Goal: Task Accomplishment & Management: Manage account settings

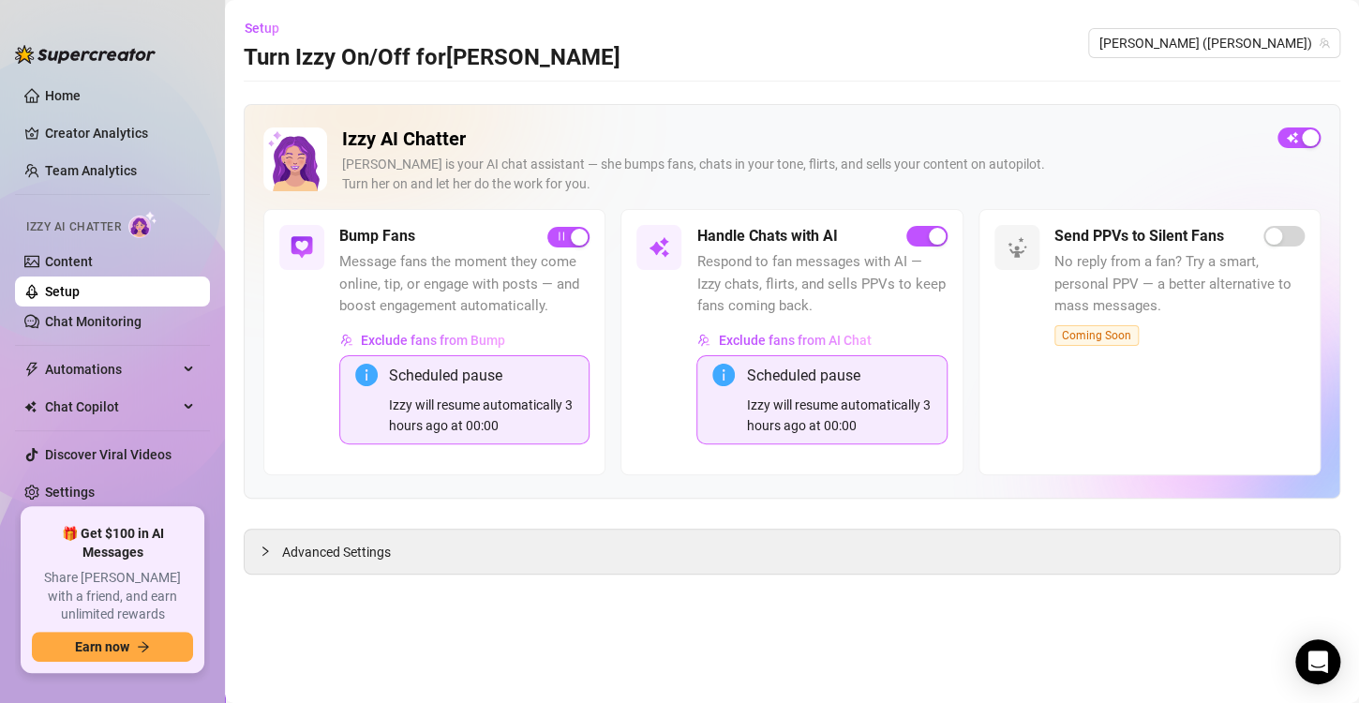
click at [80, 289] on link "Setup" at bounding box center [62, 291] width 35 height 15
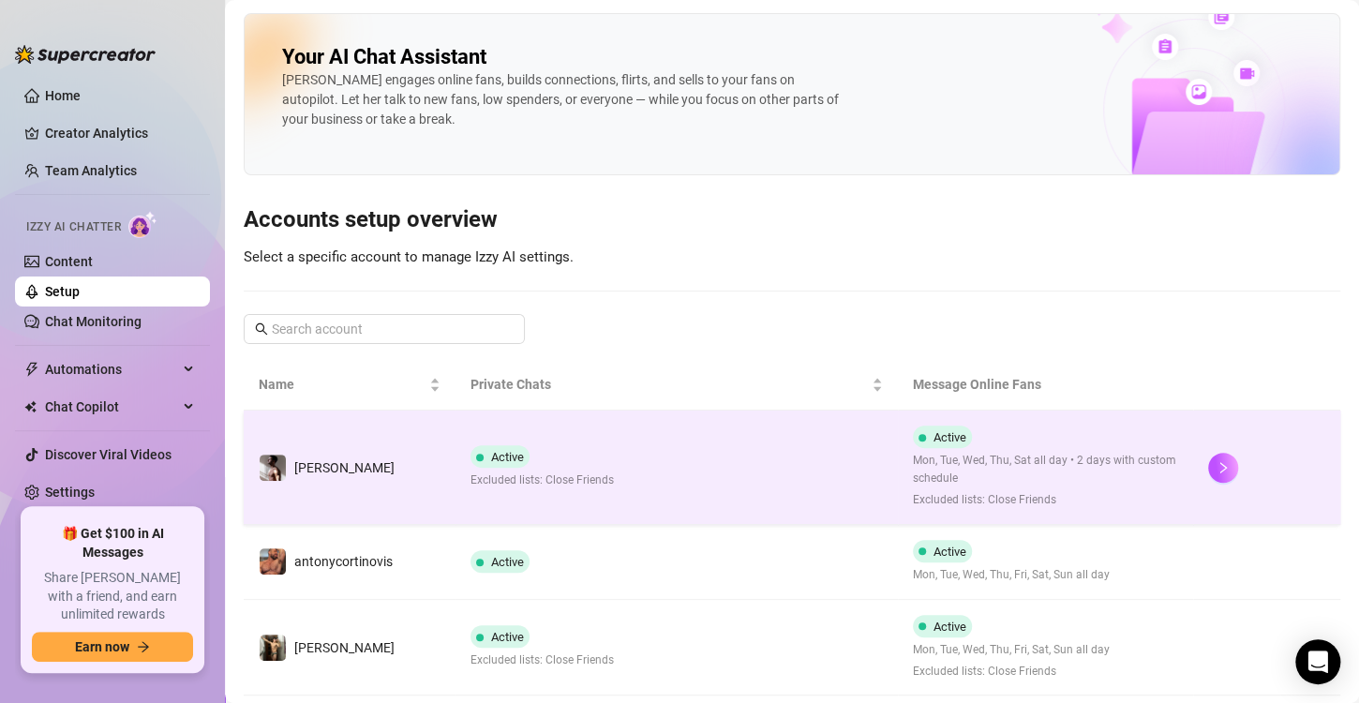
click at [550, 458] on div "Active Excluded lists: Close Friends" at bounding box center [541, 467] width 143 height 44
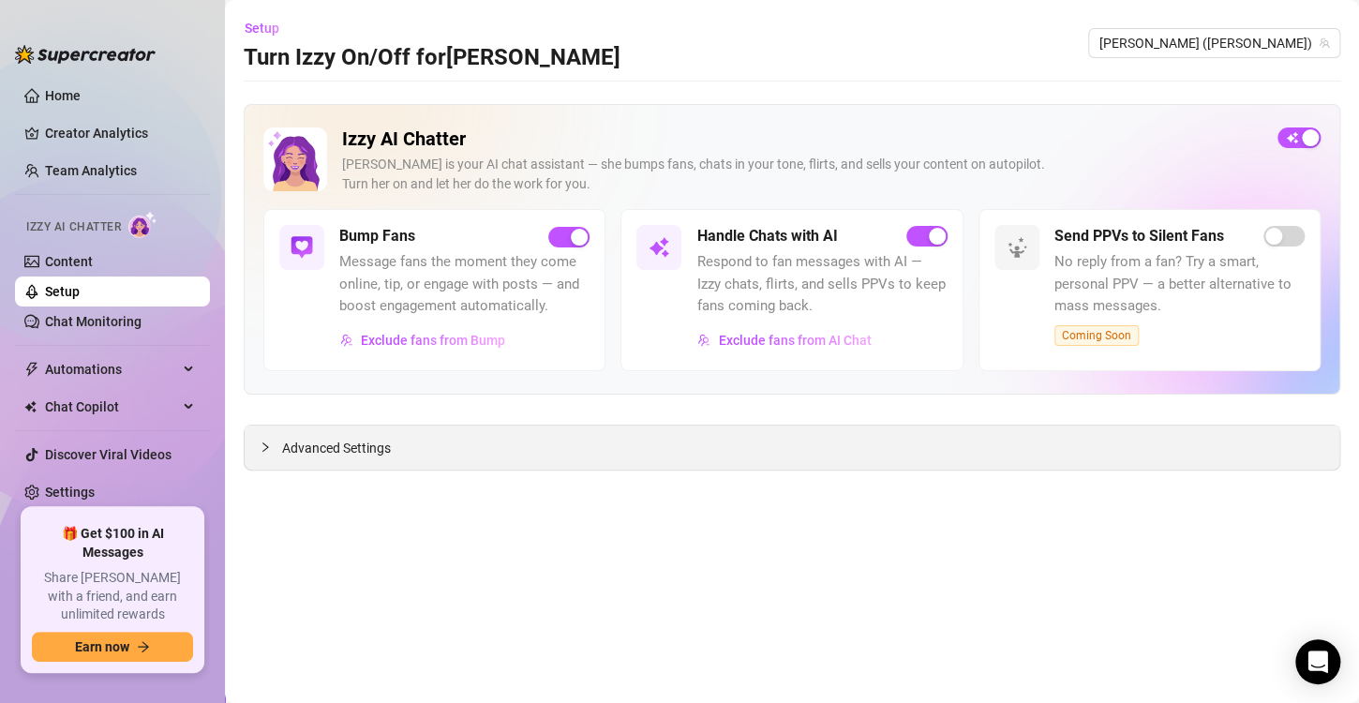
click at [344, 441] on span "Advanced Settings" at bounding box center [336, 448] width 109 height 21
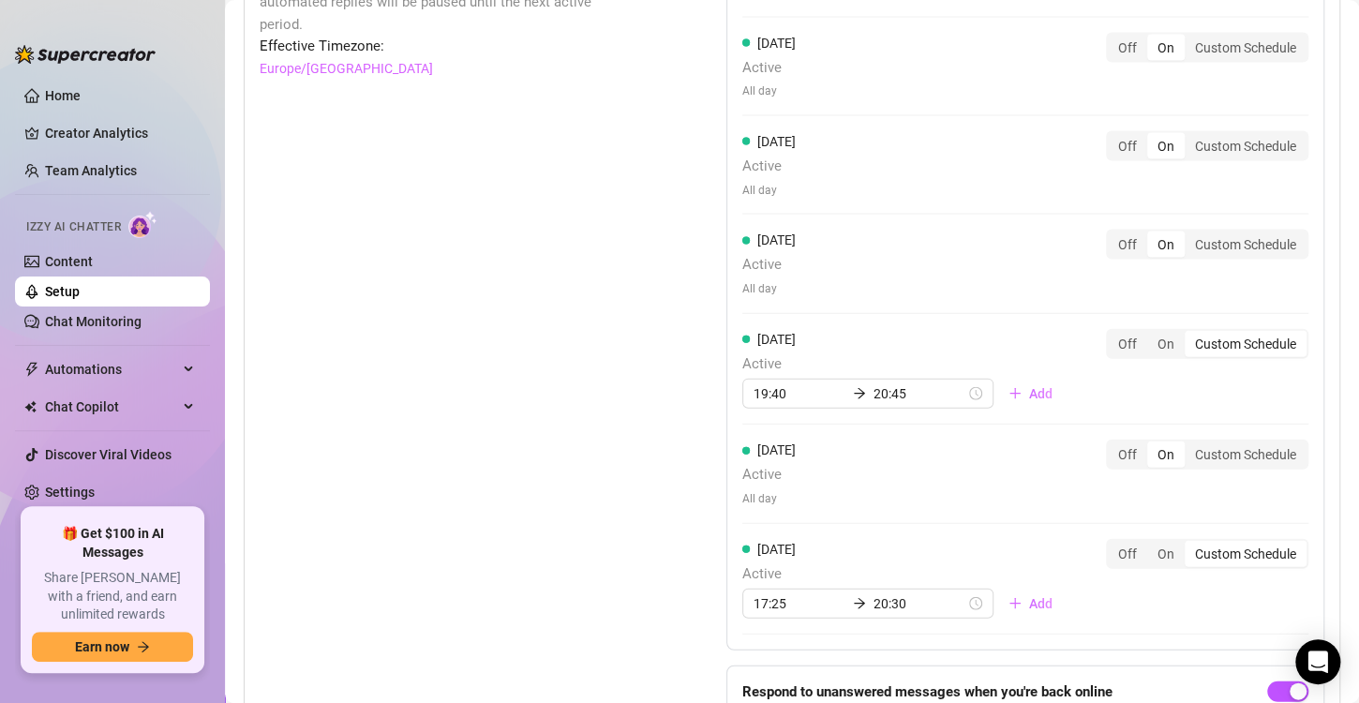
scroll to position [1818, 0]
click at [1248, 446] on div "Custom Schedule" at bounding box center [1246, 453] width 122 height 26
click at [1189, 443] on input "Custom Schedule" at bounding box center [1189, 443] width 0 height 0
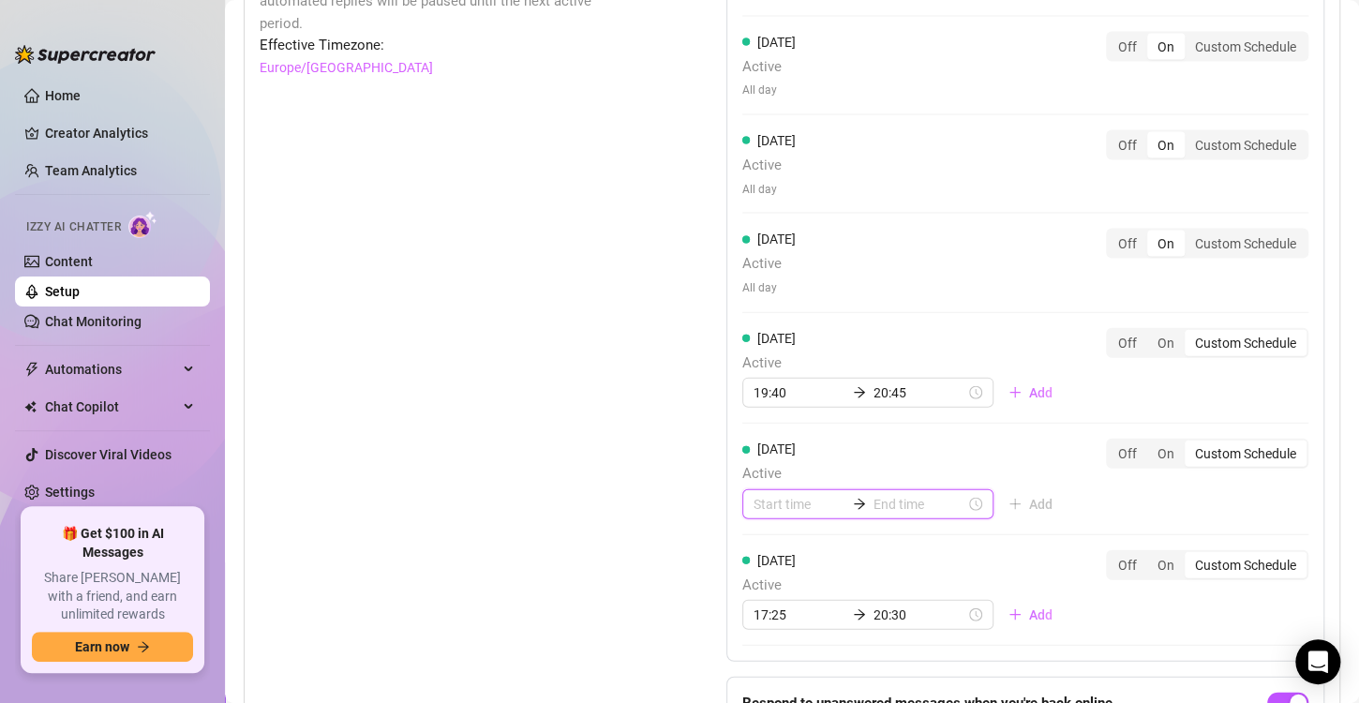
click at [780, 502] on input at bounding box center [800, 504] width 92 height 21
click at [764, 424] on div "08" at bounding box center [761, 424] width 45 height 26
click at [815, 455] on div "35" at bounding box center [815, 462] width 45 height 26
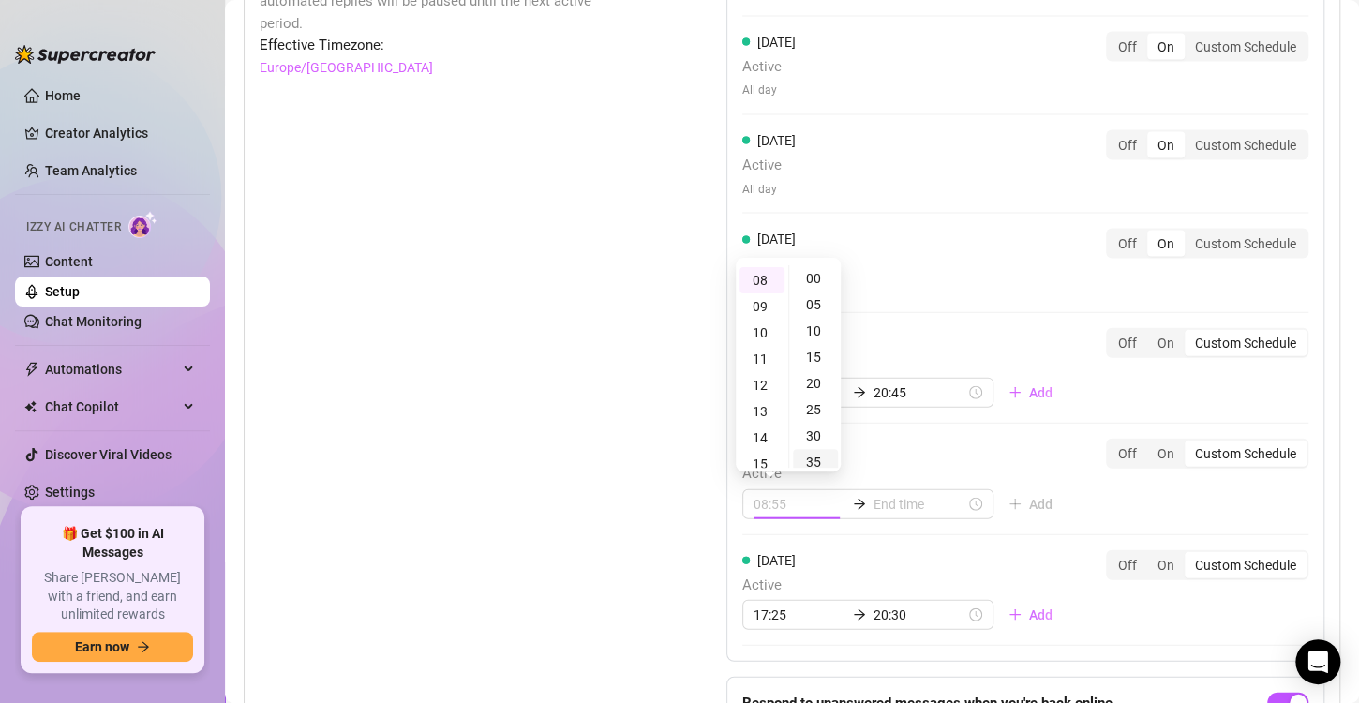
type input "08:35"
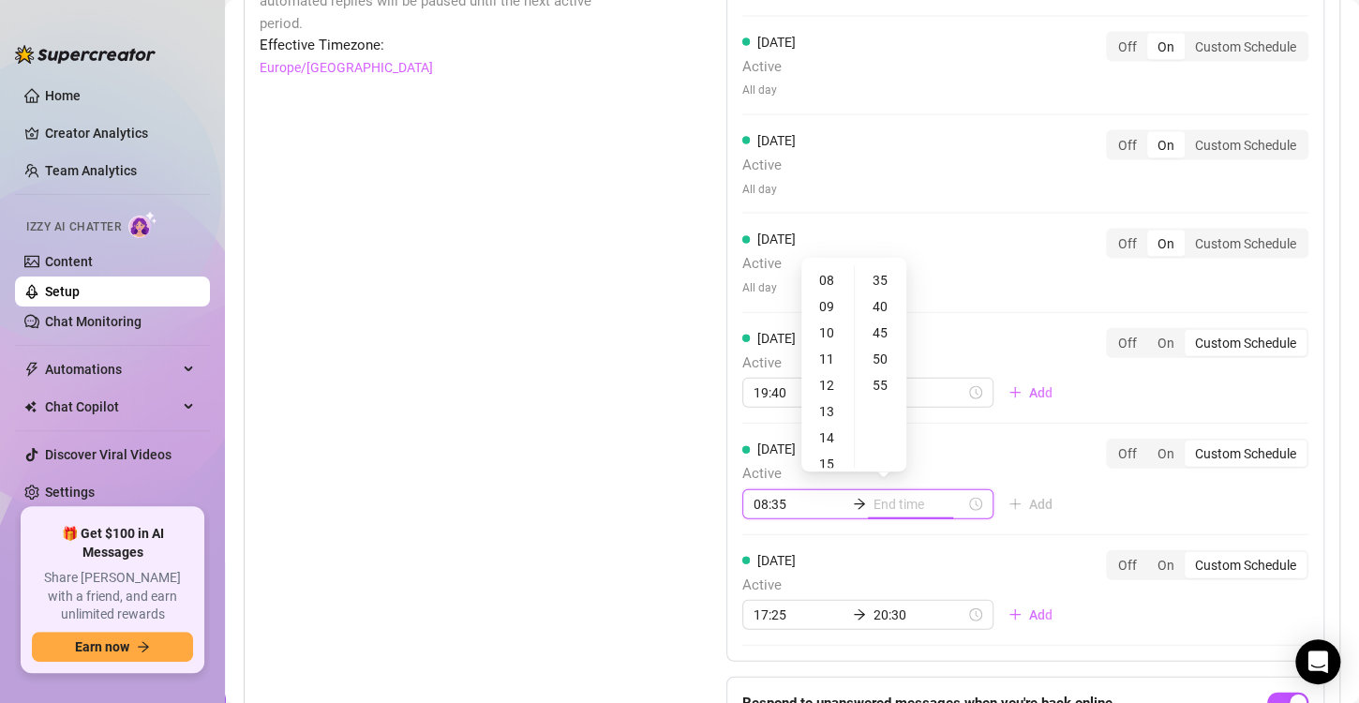
click at [895, 497] on input at bounding box center [919, 504] width 92 height 21
click at [829, 412] on div "13" at bounding box center [827, 411] width 45 height 26
type input "13:35"
click at [882, 280] on div "35" at bounding box center [880, 280] width 45 height 26
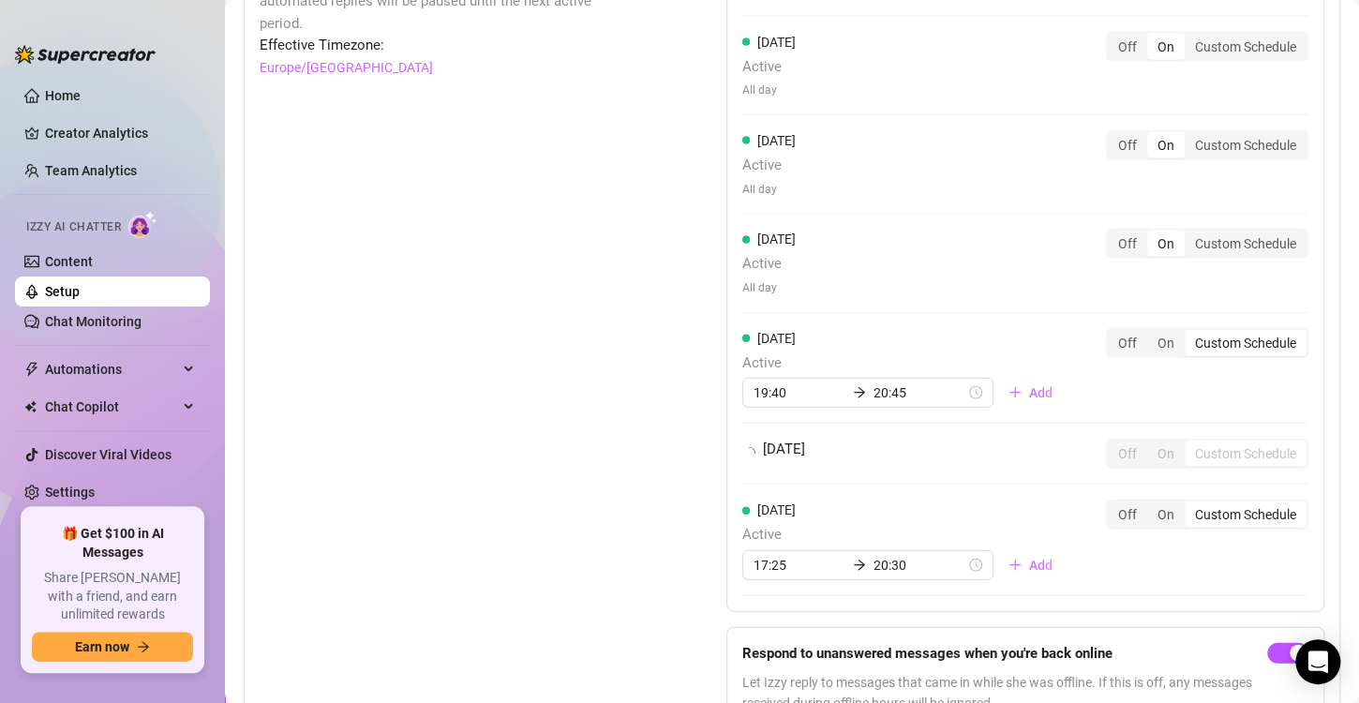
click at [989, 431] on div "[DATE] Active All day Off On Custom Schedule [DATE] Active All day Off On Custo…" at bounding box center [1025, 264] width 598 height 695
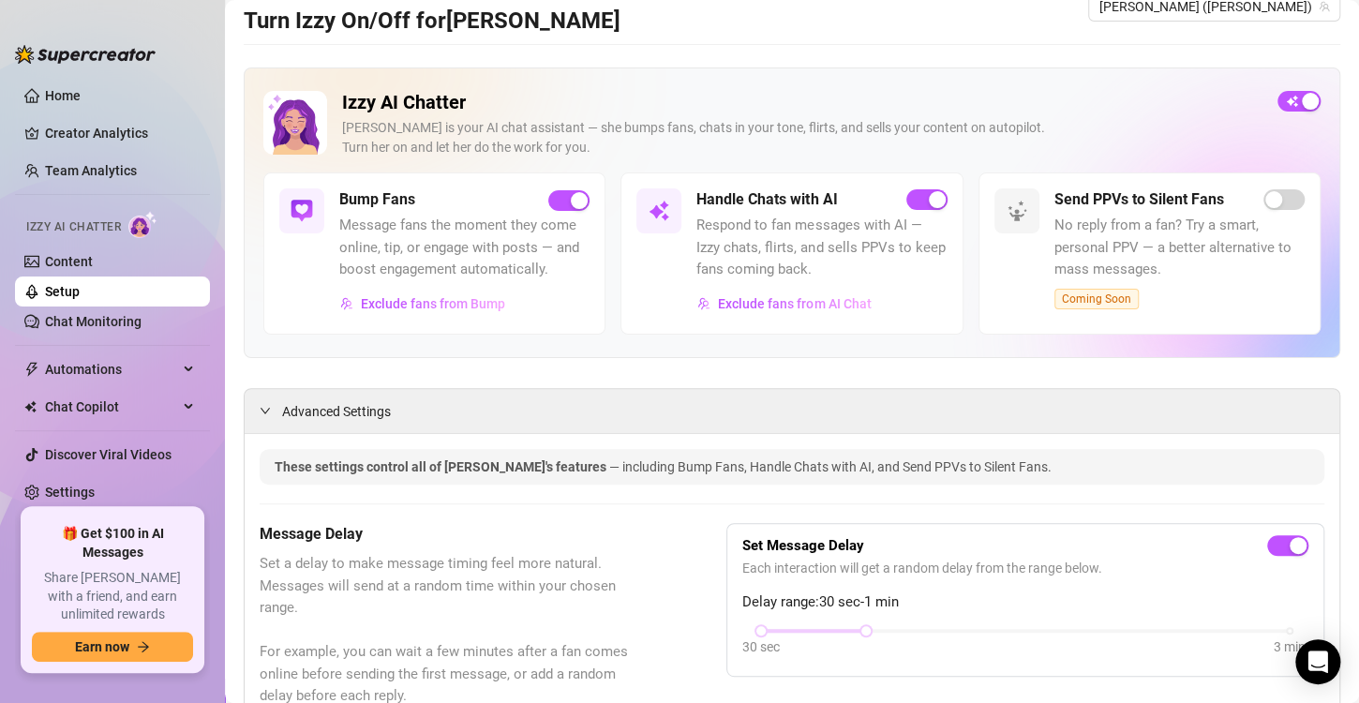
scroll to position [0, 0]
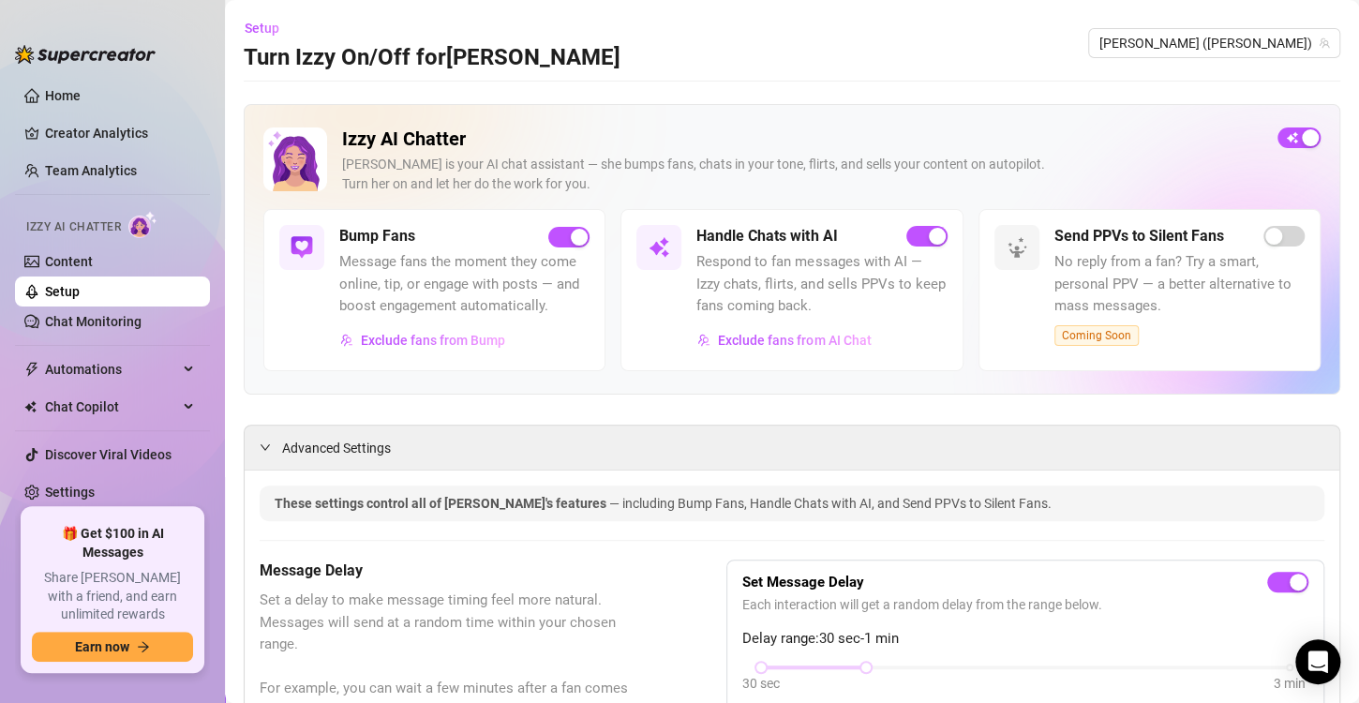
click at [80, 286] on link "Setup" at bounding box center [62, 291] width 35 height 15
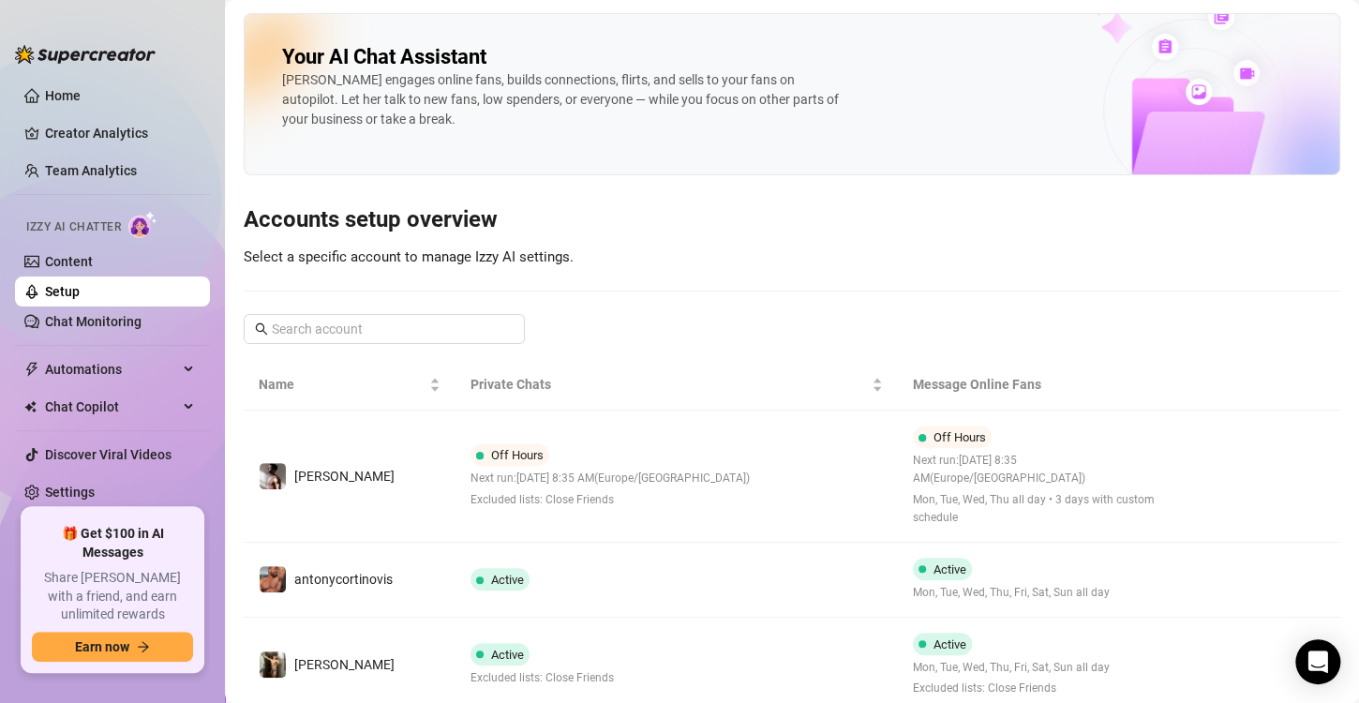
click at [80, 286] on link "Setup" at bounding box center [62, 291] width 35 height 15
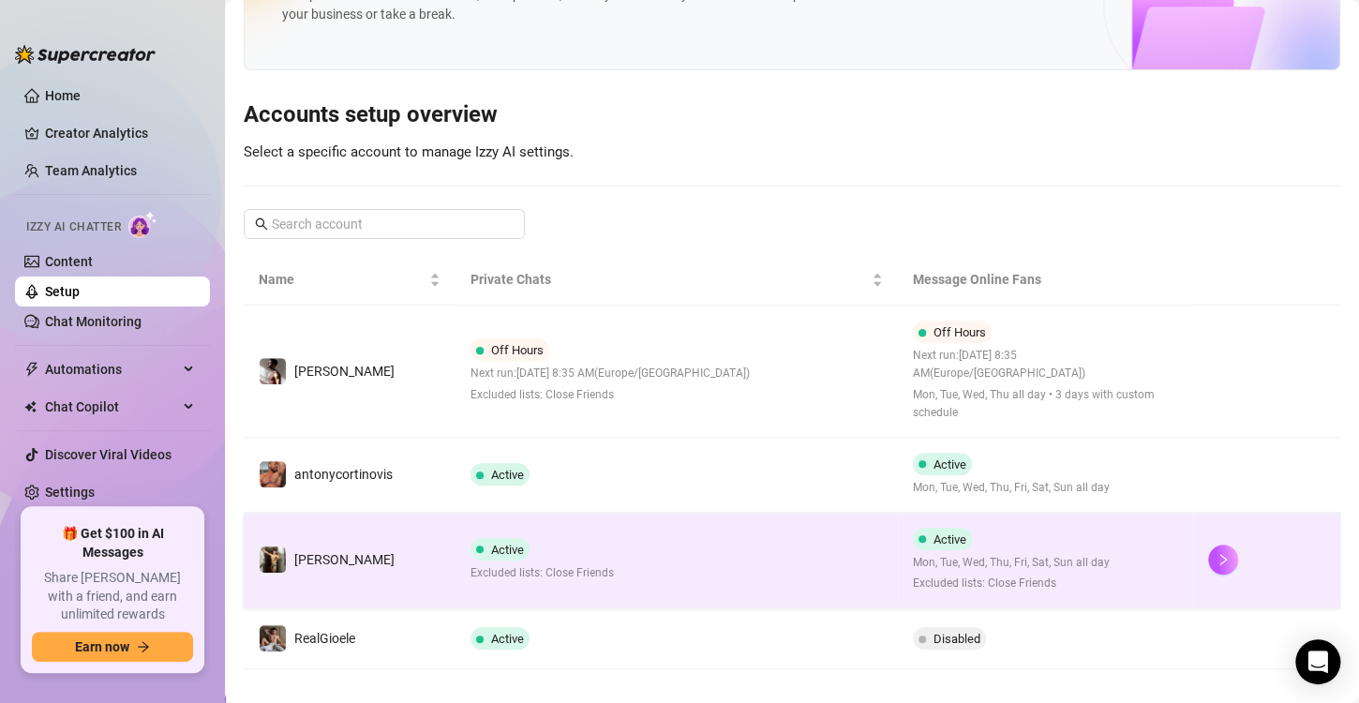
scroll to position [125, 0]
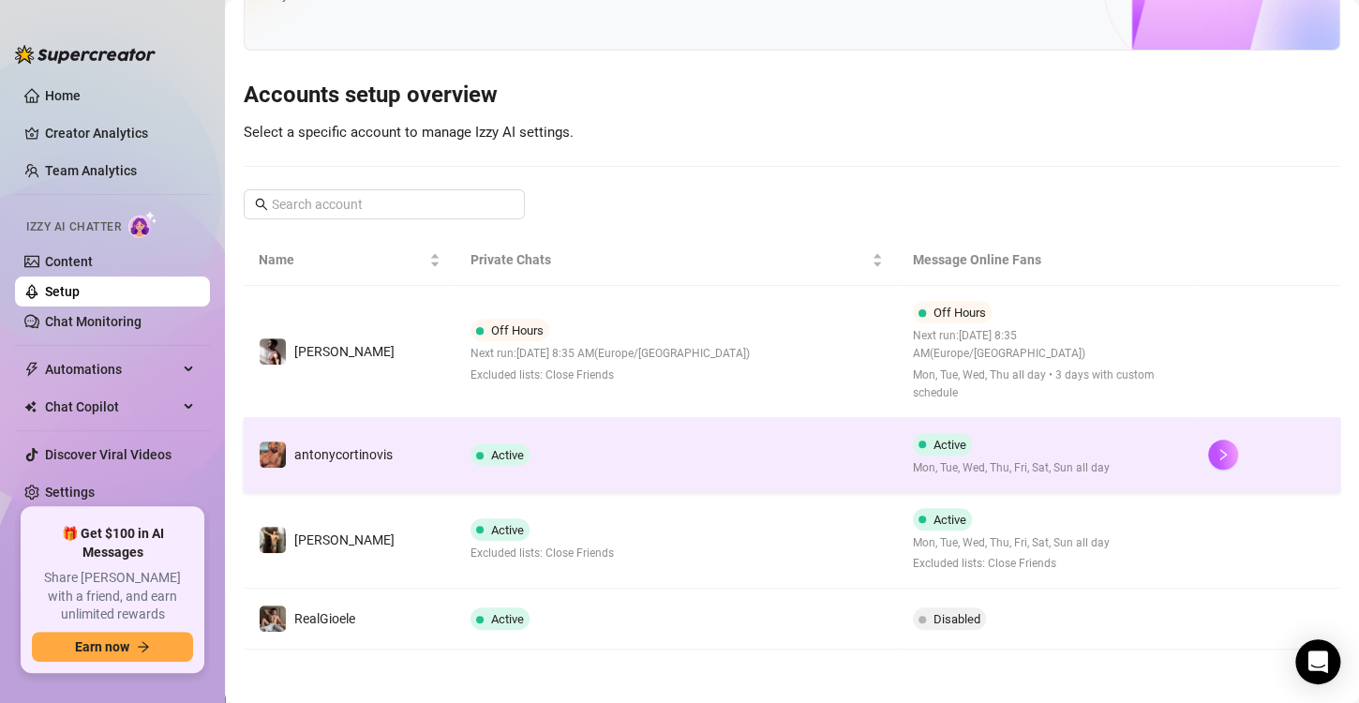
click at [483, 454] on span "Active" at bounding box center [499, 454] width 59 height 22
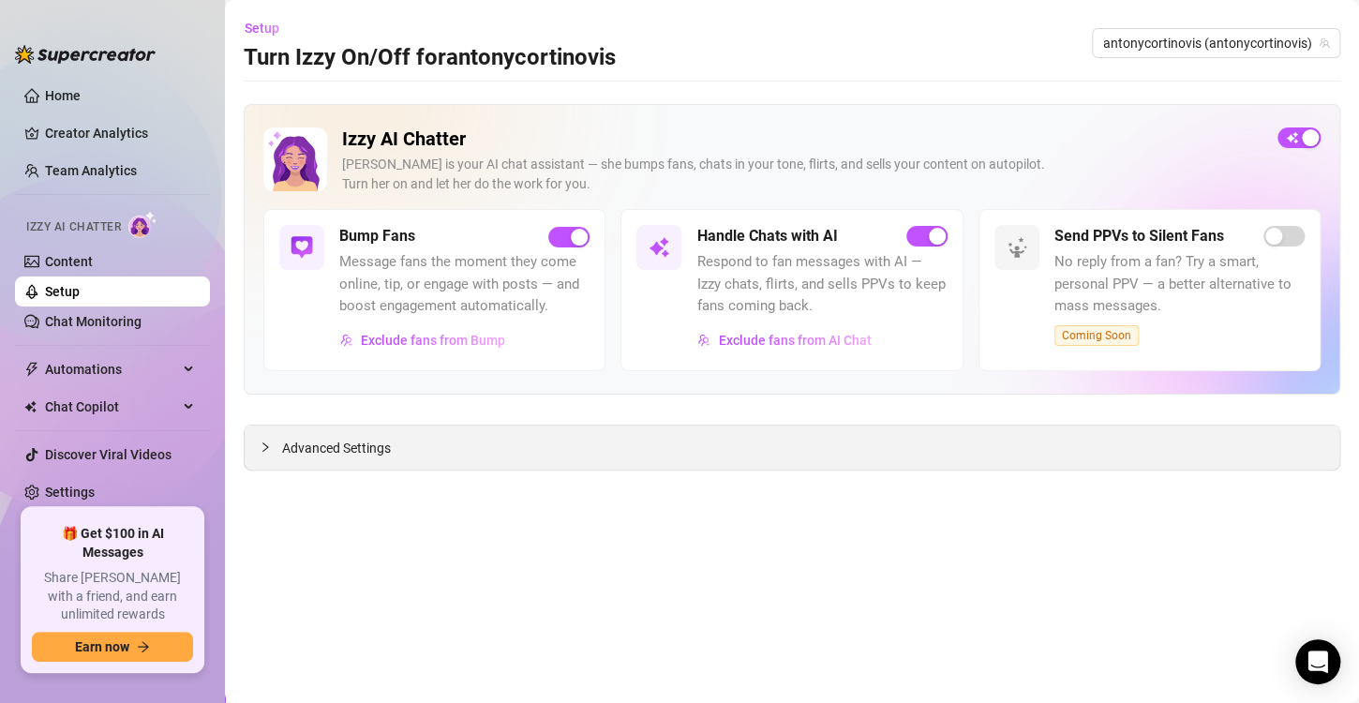
click at [325, 455] on span "Advanced Settings" at bounding box center [336, 448] width 109 height 21
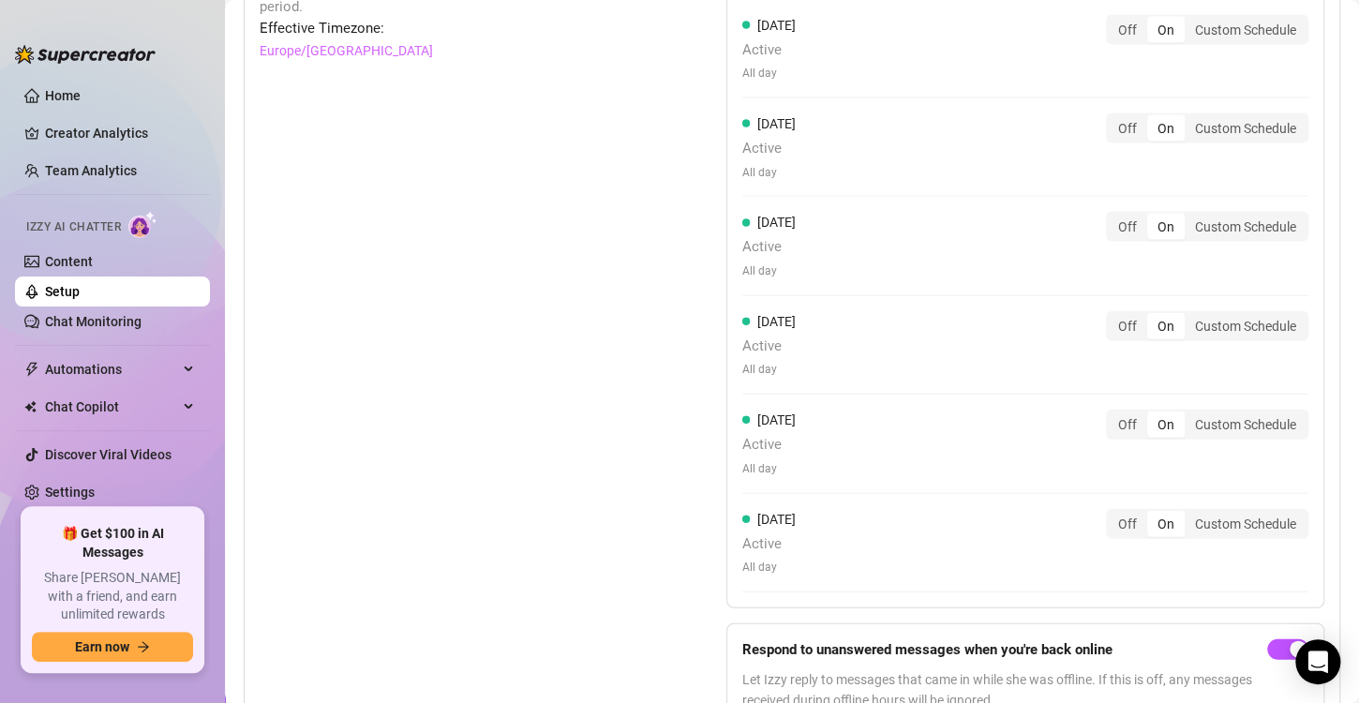
scroll to position [1837, 0]
click at [1203, 412] on div "Custom Schedule" at bounding box center [1246, 423] width 122 height 26
click at [1189, 412] on input "Custom Schedule" at bounding box center [1189, 412] width 0 height 0
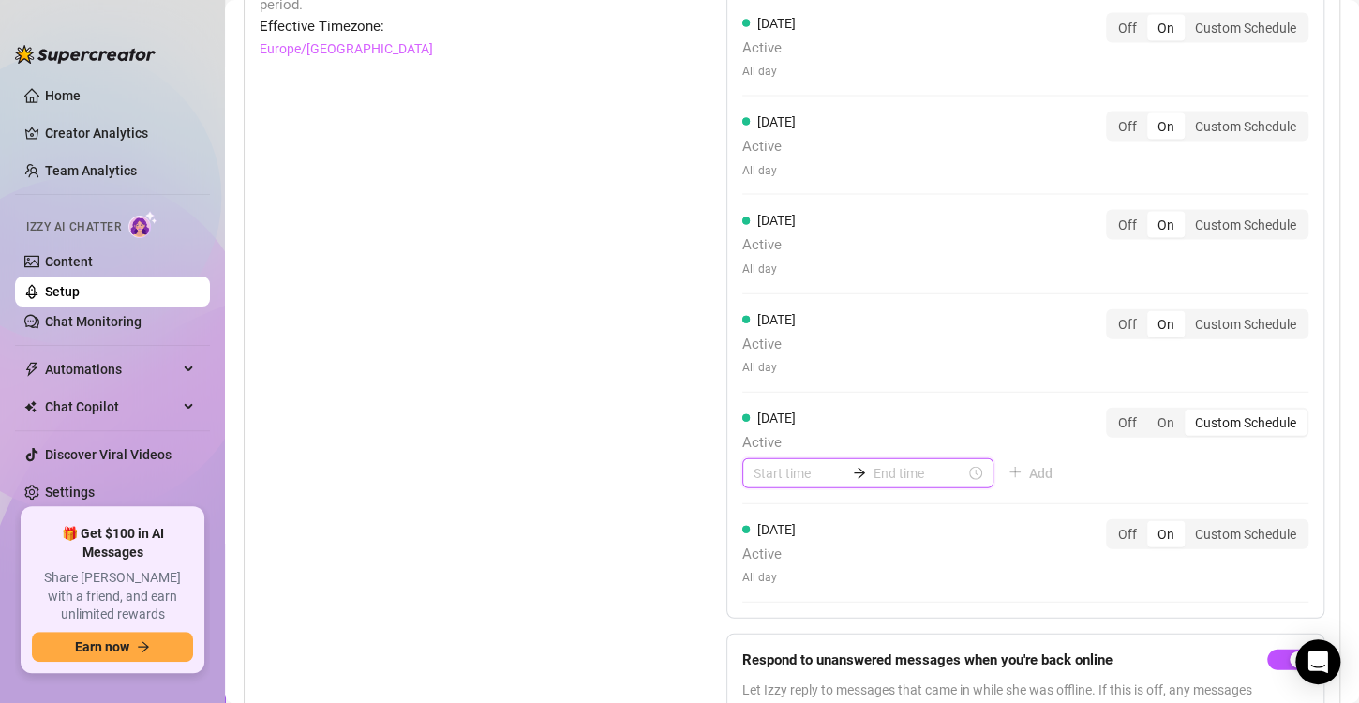
click at [798, 466] on input at bounding box center [800, 473] width 92 height 21
click at [759, 321] on div "08" at bounding box center [761, 322] width 45 height 26
click at [817, 392] on div "30" at bounding box center [815, 405] width 45 height 26
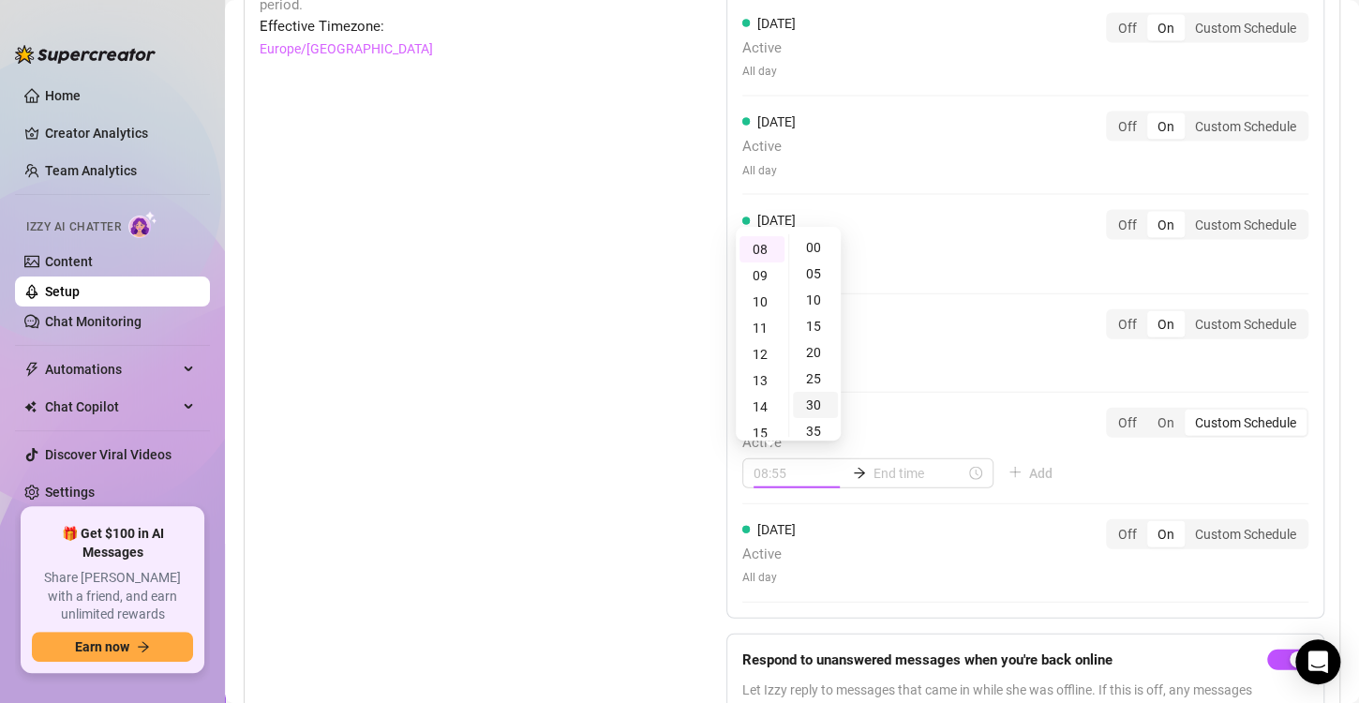
scroll to position [156, 0]
type input "08:30"
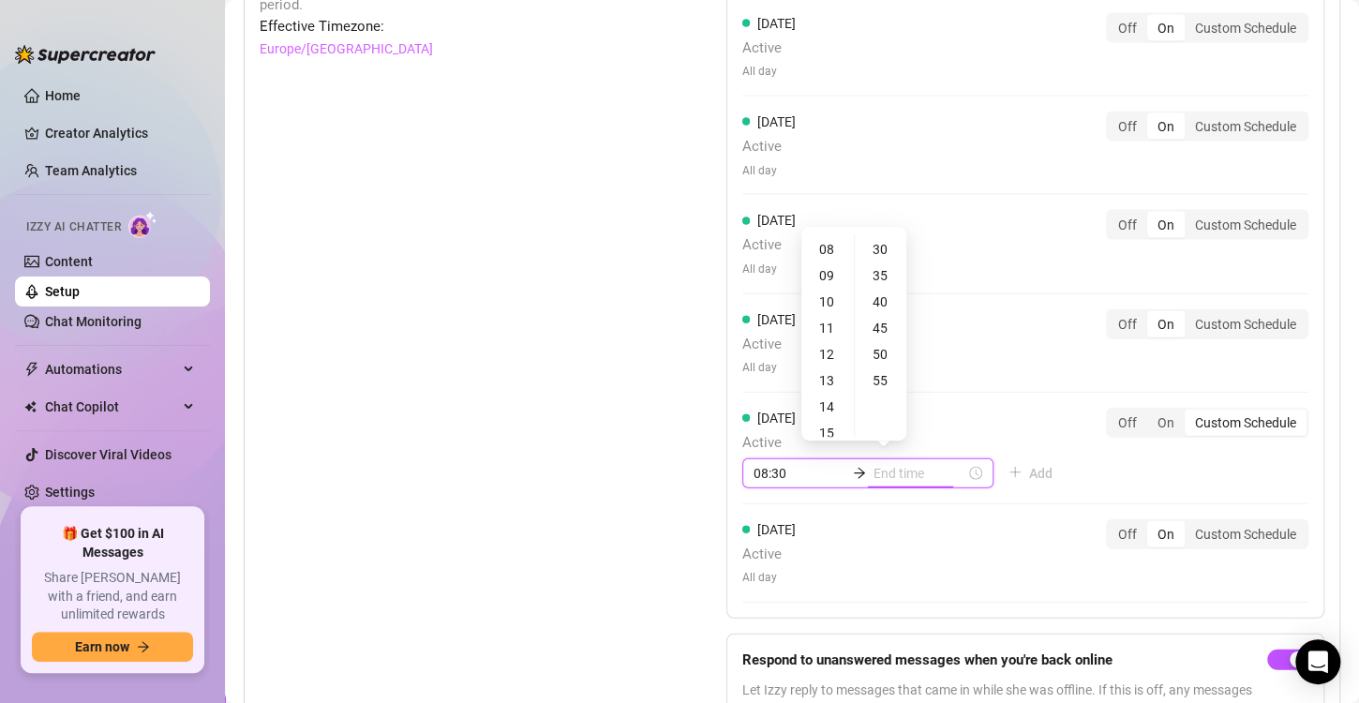
click at [905, 471] on input at bounding box center [919, 473] width 92 height 21
click at [825, 372] on div "13" at bounding box center [827, 380] width 45 height 26
type input "13:30"
click at [883, 249] on div "30" at bounding box center [880, 249] width 45 height 26
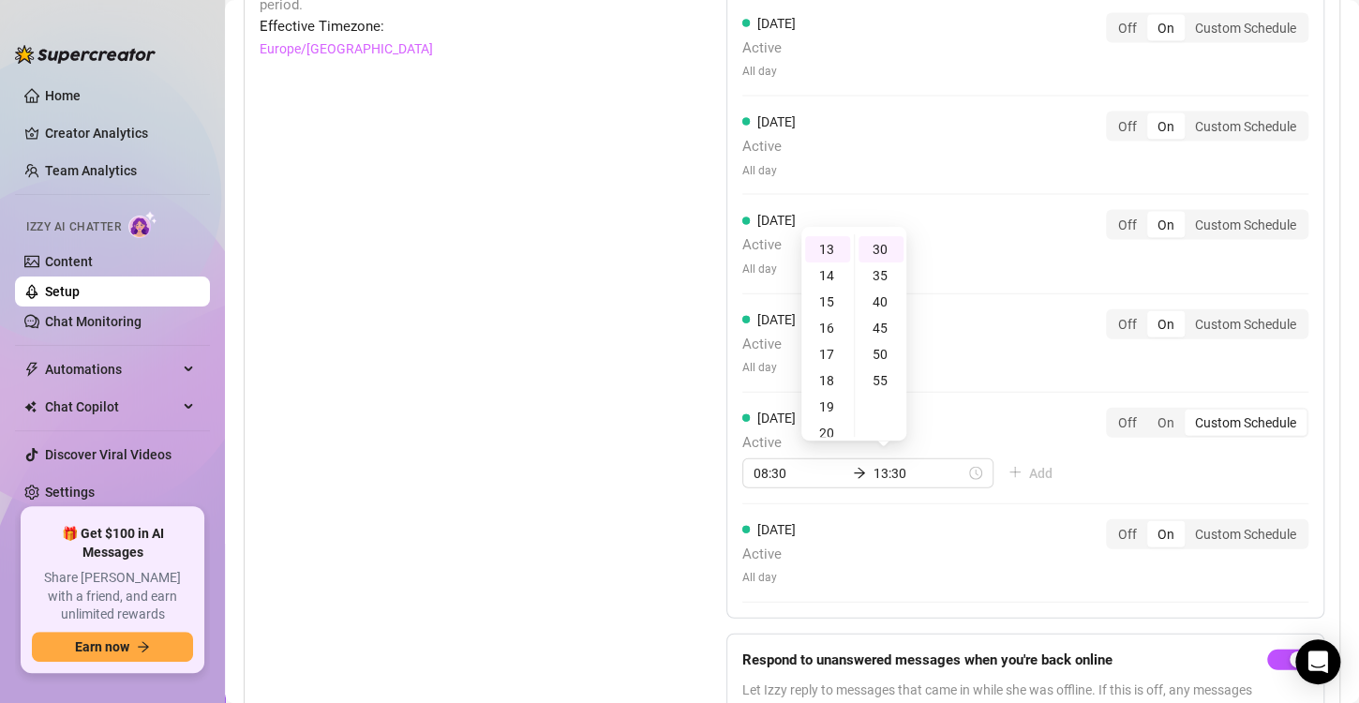
click at [1164, 465] on div "[DATE] Active All day Off On Custom Schedule [DATE] Active All day Off On Custo…" at bounding box center [1025, 258] width 598 height 721
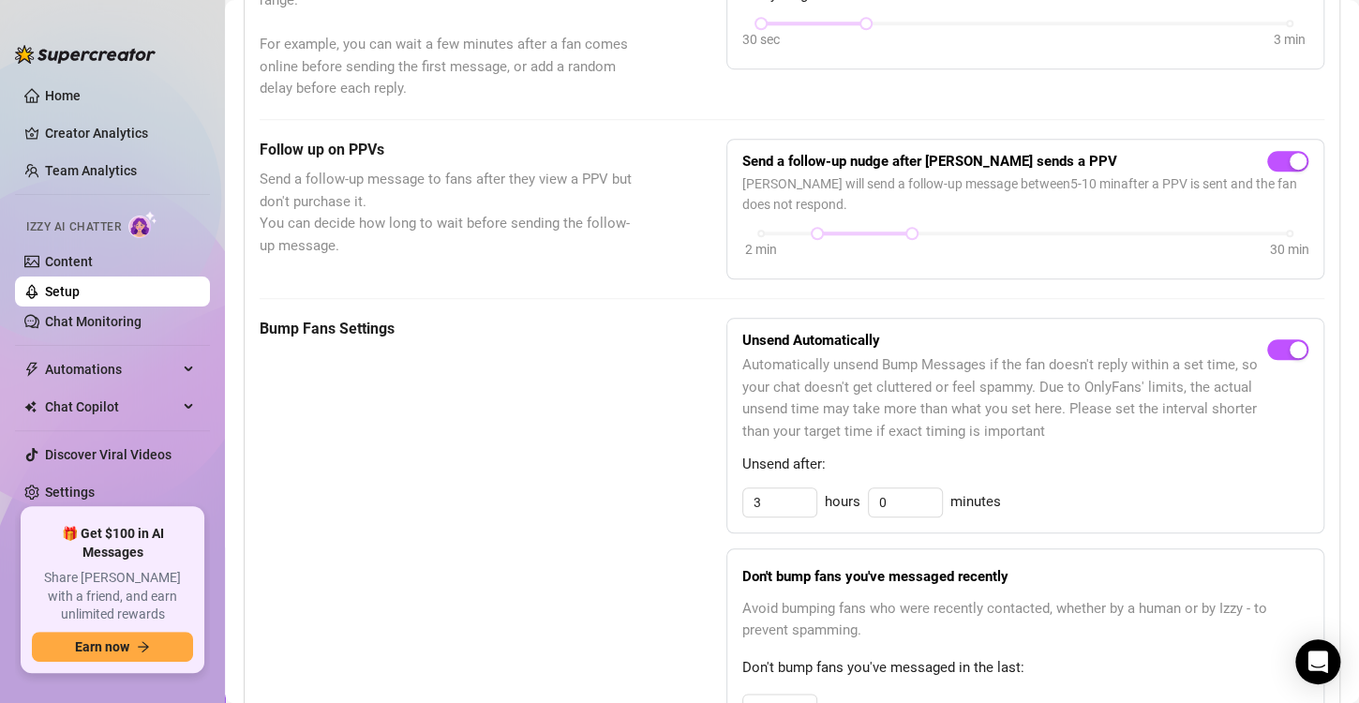
scroll to position [589, 0]
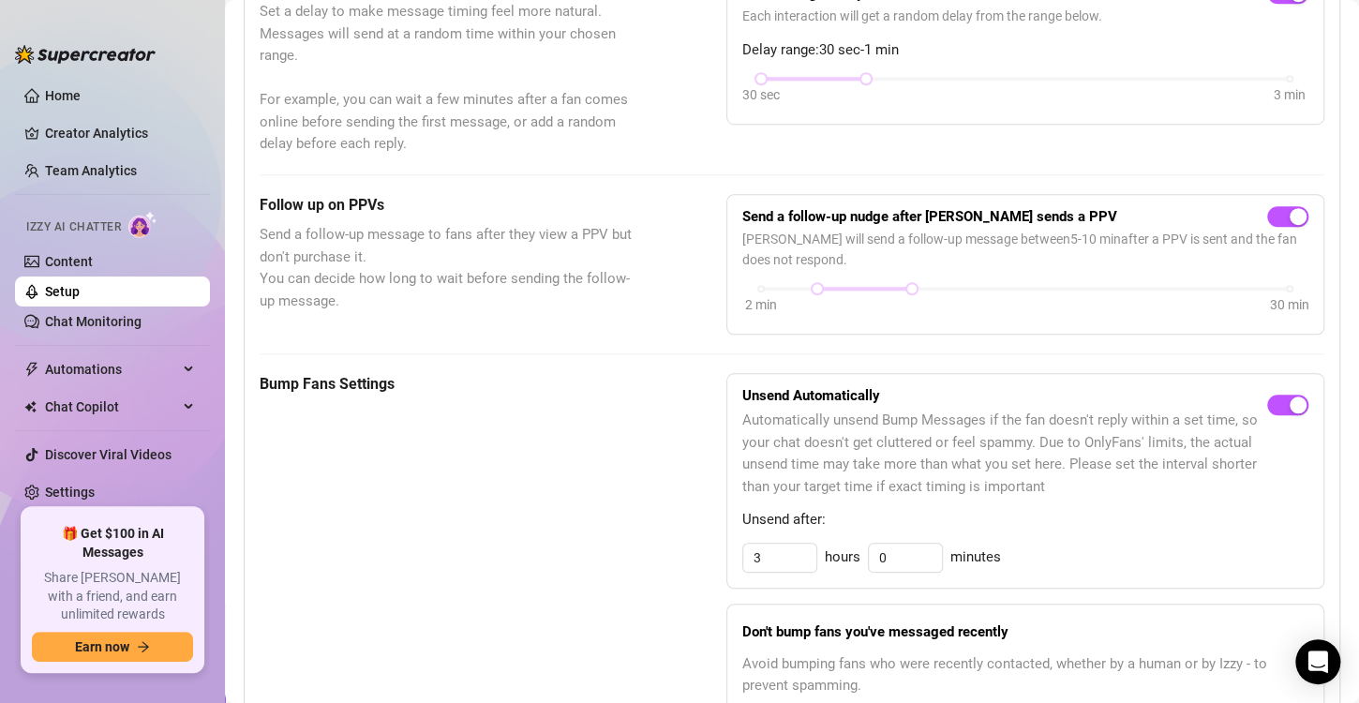
click at [80, 285] on link "Setup" at bounding box center [62, 291] width 35 height 15
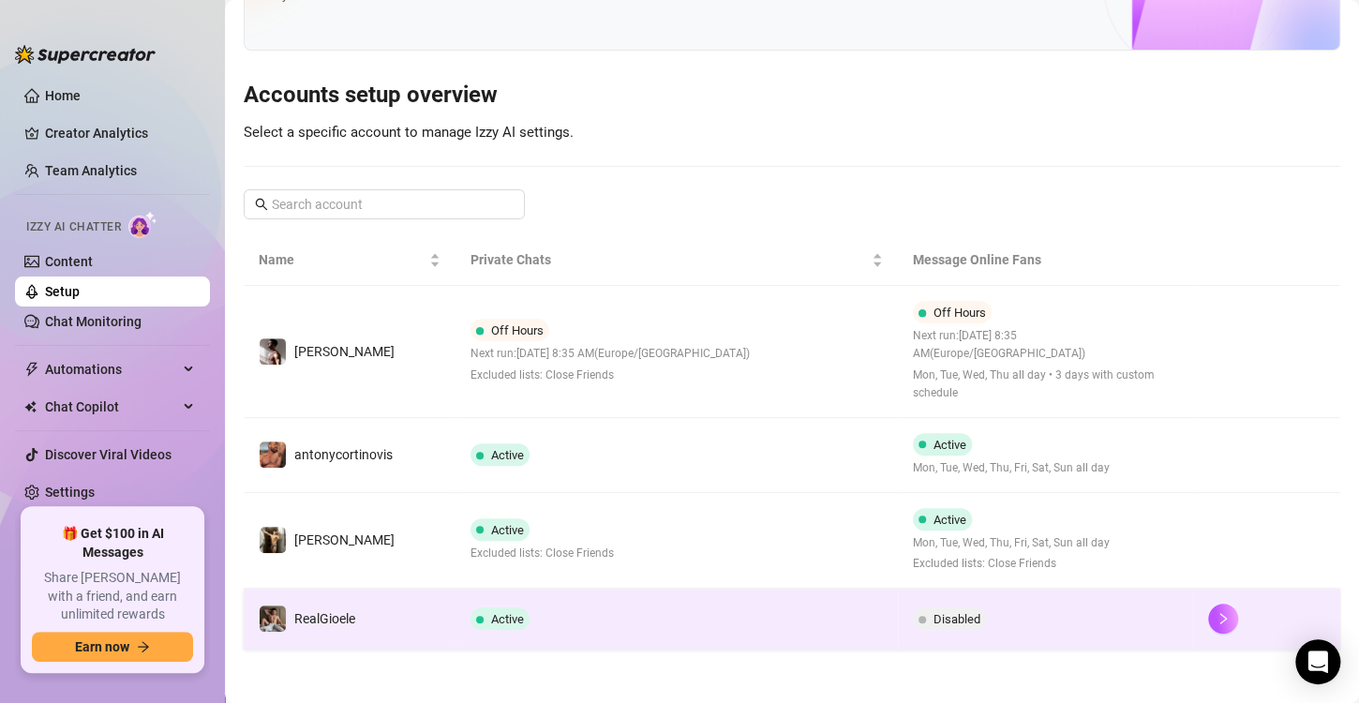
scroll to position [182, 0]
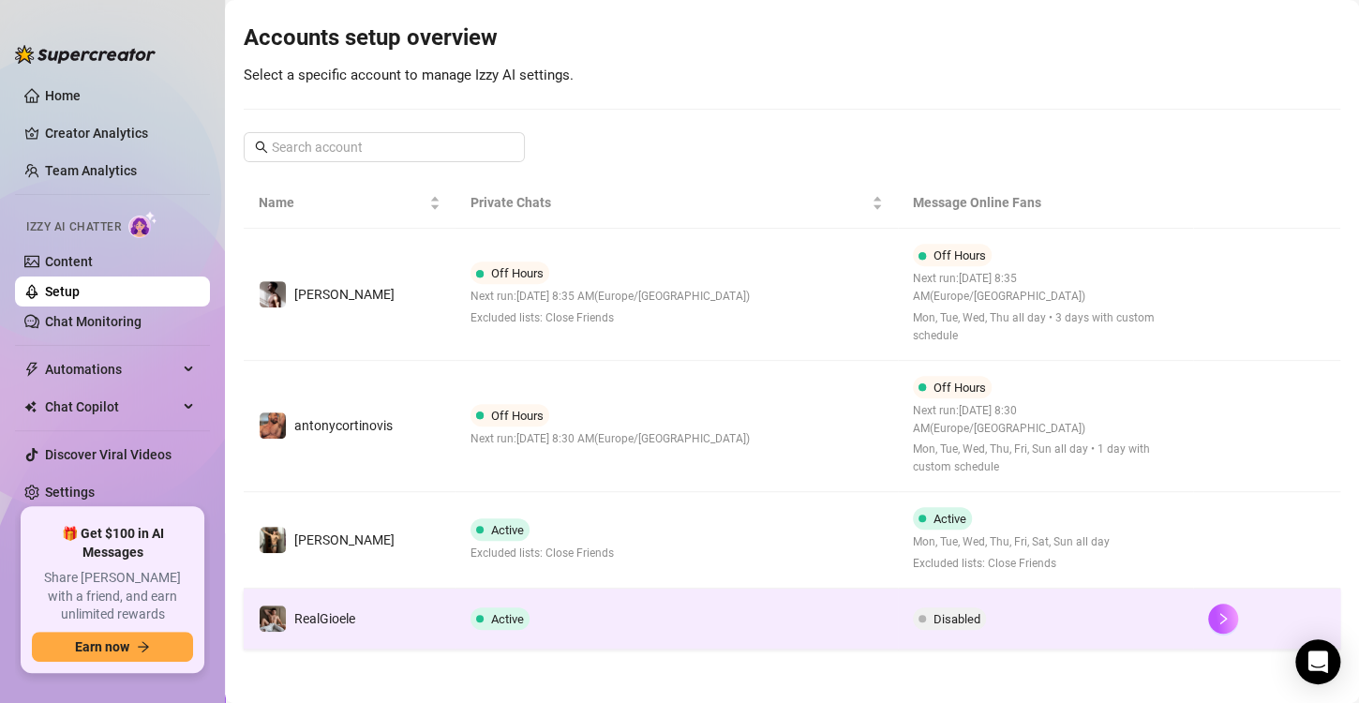
click at [576, 628] on td "Active" at bounding box center [676, 619] width 442 height 61
